Goal: Information Seeking & Learning: Compare options

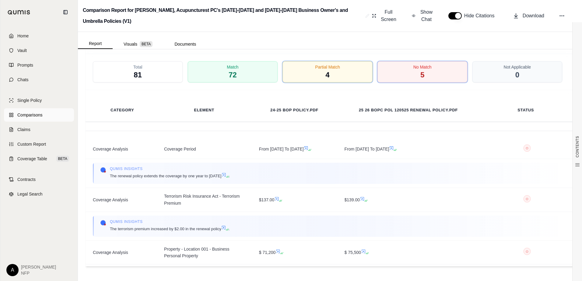
click at [27, 114] on span "Comparisons" at bounding box center [29, 115] width 25 height 6
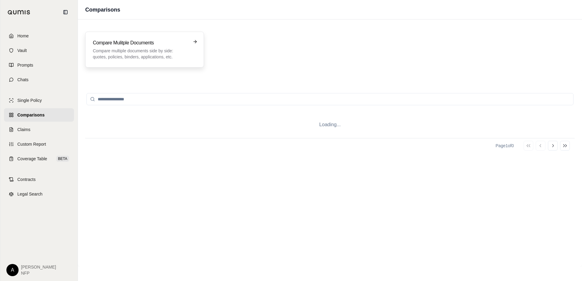
click at [157, 38] on div "Compare Mulitple Documents Compare multiple documents side by side: quotes, pol…" at bounding box center [144, 50] width 119 height 36
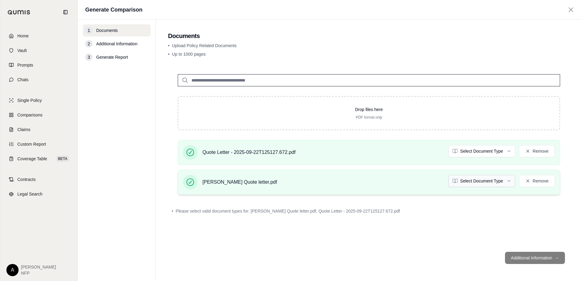
click at [499, 184] on html "Home Vault Prompts Chats Single Policy Comparisons Claims Custom Report Coverag…" at bounding box center [291, 140] width 582 height 281
click at [480, 156] on html "Home Vault Prompts Chats Single Policy Comparisons Claims Custom Report Coverag…" at bounding box center [291, 140] width 582 height 281
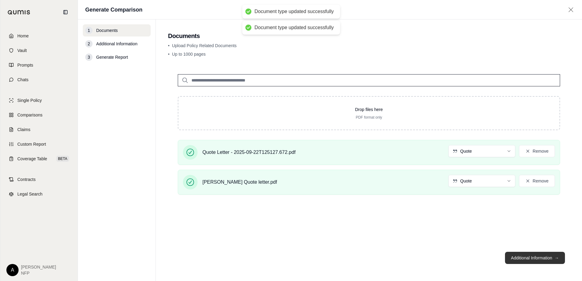
click at [534, 259] on button "Additional Information →" at bounding box center [535, 258] width 60 height 12
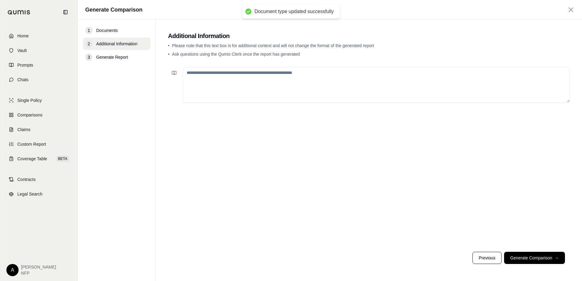
click at [537, 258] on button "Generate Comparison →" at bounding box center [534, 258] width 61 height 12
